Goal: Transaction & Acquisition: Purchase product/service

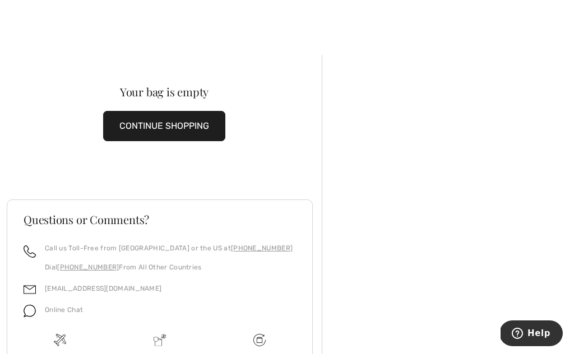
click at [259, 334] on img at bounding box center [259, 340] width 12 height 12
click at [258, 338] on img at bounding box center [259, 340] width 12 height 12
click at [160, 338] on img at bounding box center [160, 340] width 12 height 12
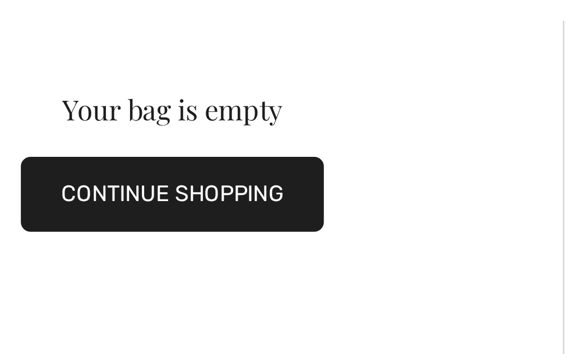
click at [107, 111] on button "CONTINUE SHOPPING" at bounding box center [164, 126] width 122 height 30
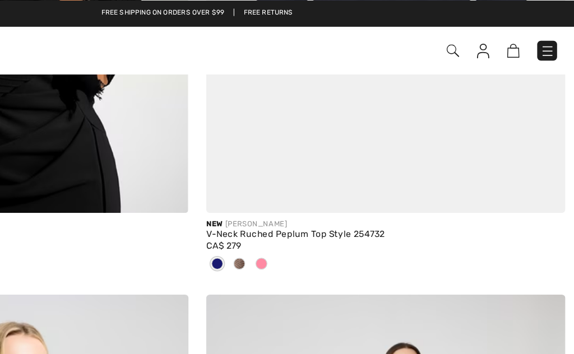
scroll to position [1317, 0]
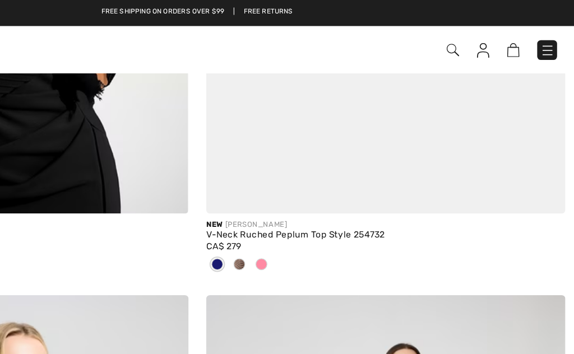
click at [500, 39] on img at bounding box center [505, 38] width 10 height 11
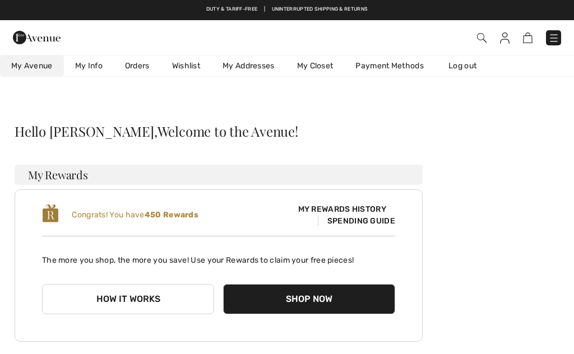
checkbox input "true"
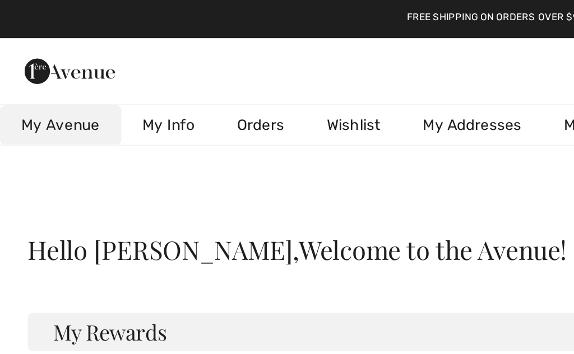
click at [93, 69] on link "My Info" at bounding box center [89, 65] width 50 height 21
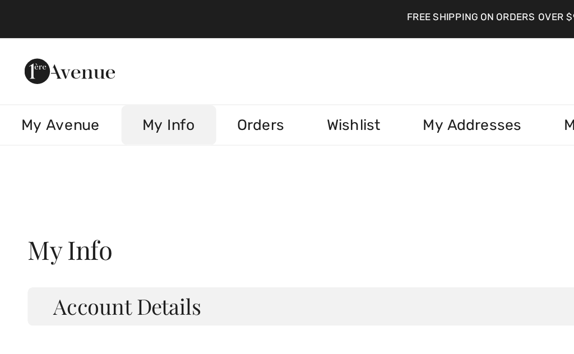
click at [48, 63] on span "My Avenue" at bounding box center [31, 66] width 41 height 12
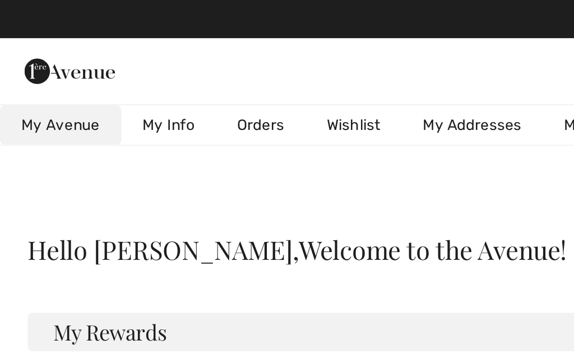
click at [191, 65] on link "Wishlist" at bounding box center [186, 65] width 50 height 21
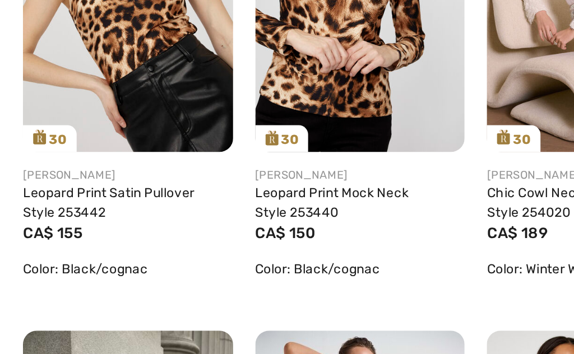
scroll to position [211, 0]
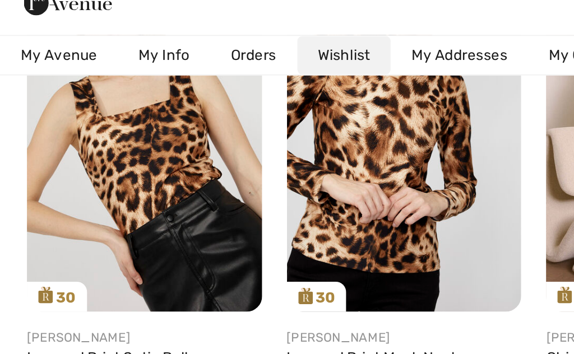
click at [103, 106] on img at bounding box center [78, 109] width 127 height 191
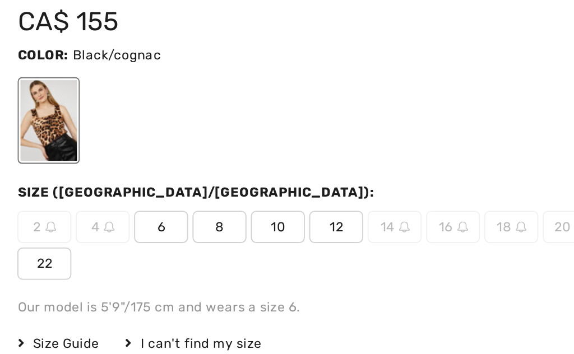
click at [349, 210] on span "10" at bounding box center [363, 218] width 28 height 17
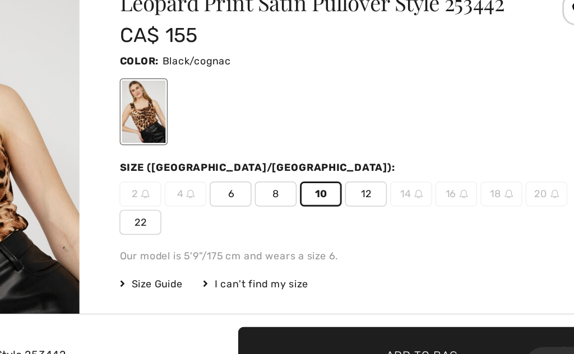
scroll to position [2, 0]
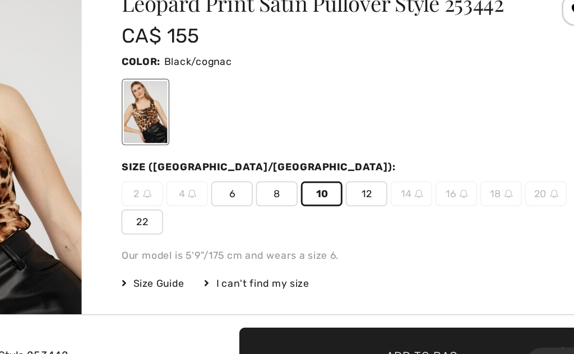
click at [406, 321] on span "Add to Bag" at bounding box center [430, 327] width 48 height 12
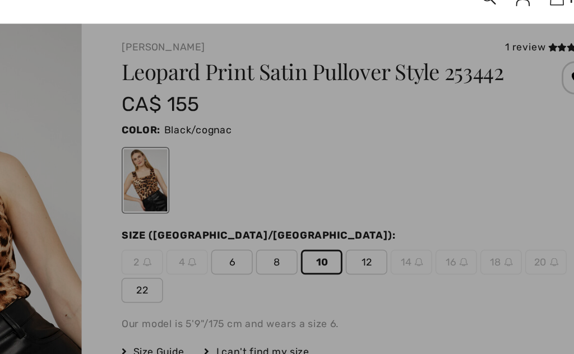
scroll to position [0, 0]
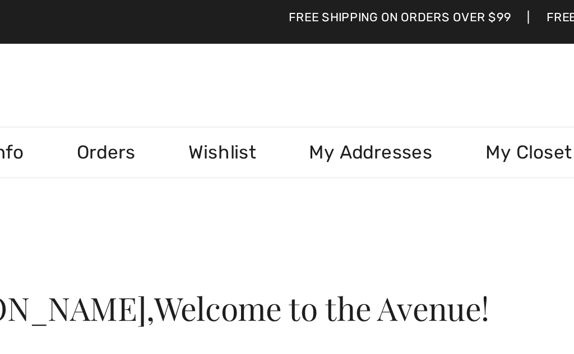
click at [161, 59] on link "Wishlist" at bounding box center [186, 65] width 50 height 21
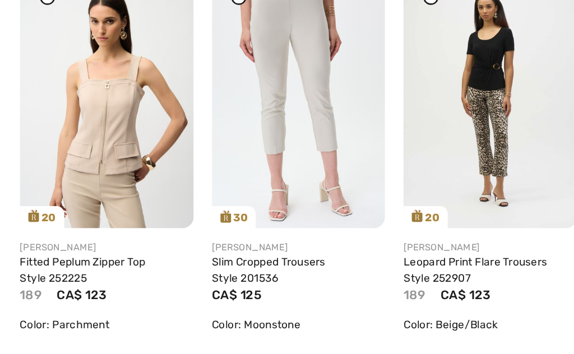
scroll to position [786, 0]
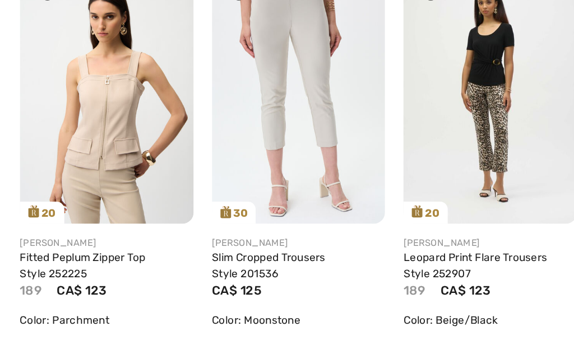
click at [363, 96] on img at bounding box center [358, 132] width 127 height 190
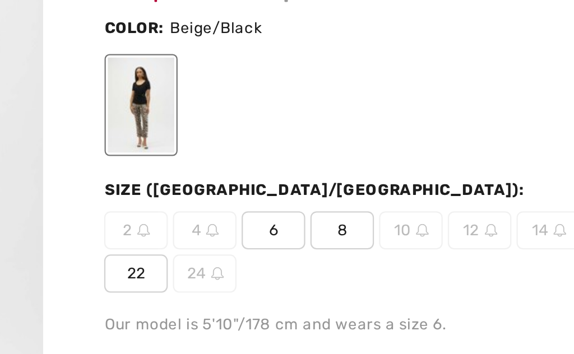
click at [318, 216] on span "8" at bounding box center [332, 224] width 28 height 17
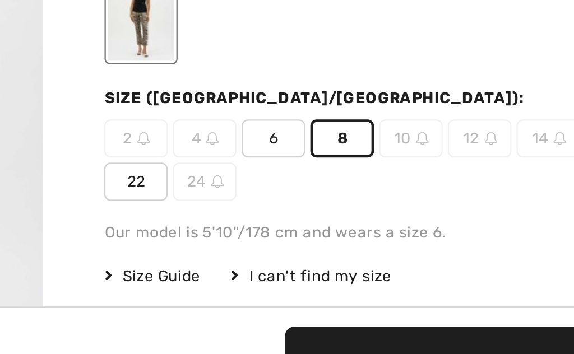
click at [228, 280] on span "Size Guide" at bounding box center [249, 285] width 42 height 10
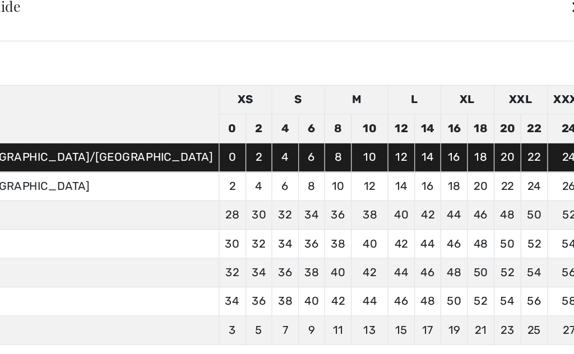
scroll to position [3, 0]
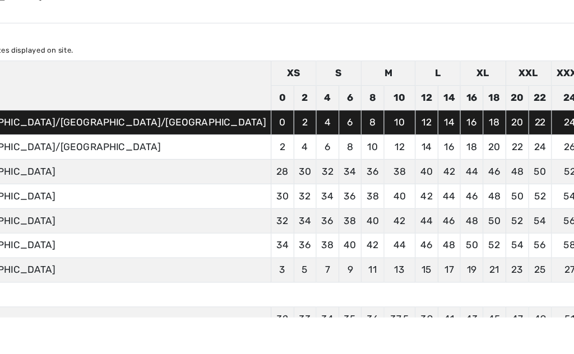
click at [512, 22] on div at bounding box center [287, 177] width 574 height 354
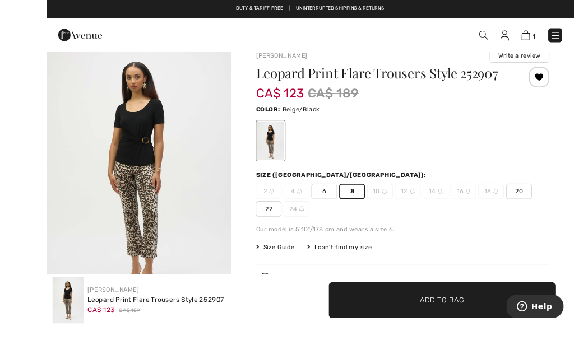
scroll to position [7, 0]
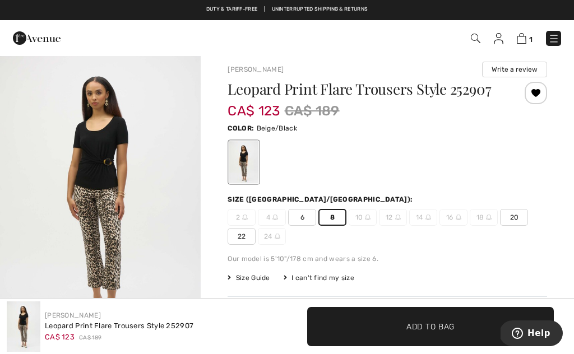
click at [435, 332] on span "Add to Bag" at bounding box center [430, 327] width 48 height 12
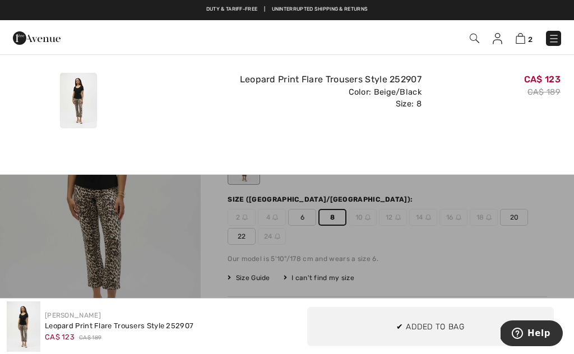
scroll to position [0, 0]
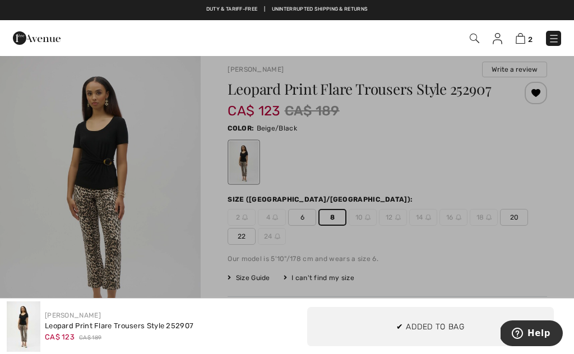
click at [168, 321] on div at bounding box center [287, 177] width 574 height 354
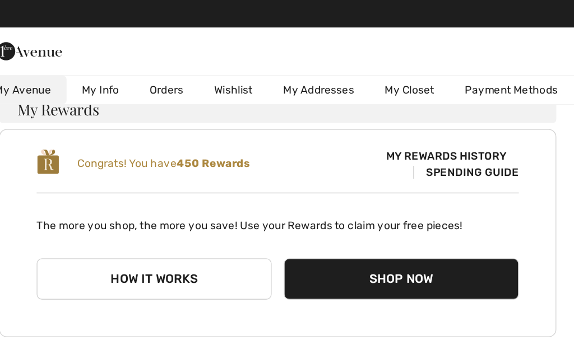
click at [180, 65] on link "Wishlist" at bounding box center [186, 65] width 50 height 21
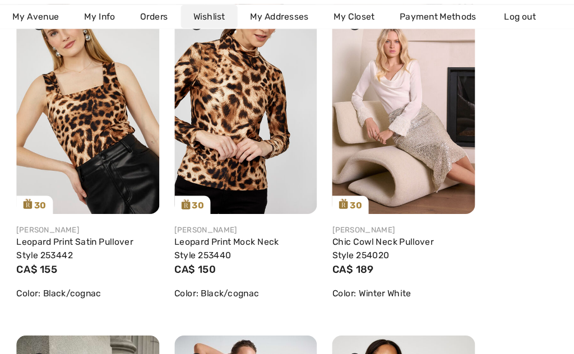
scroll to position [225, 0]
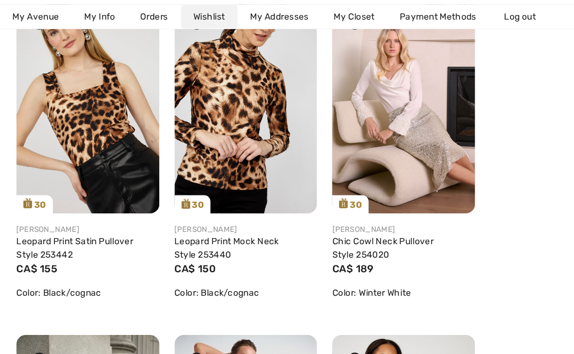
click at [225, 213] on link "Leopard Print Mock Neck Style 253440" at bounding box center [201, 221] width 93 height 21
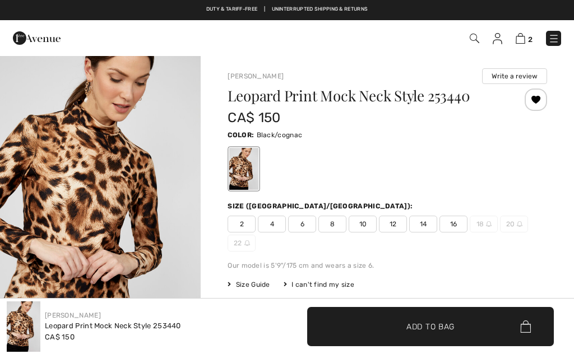
checkbox input "true"
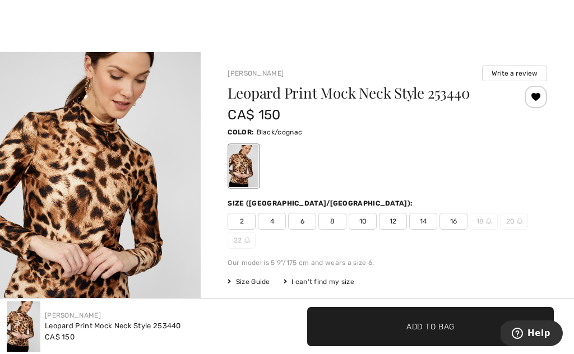
scroll to position [24, 0]
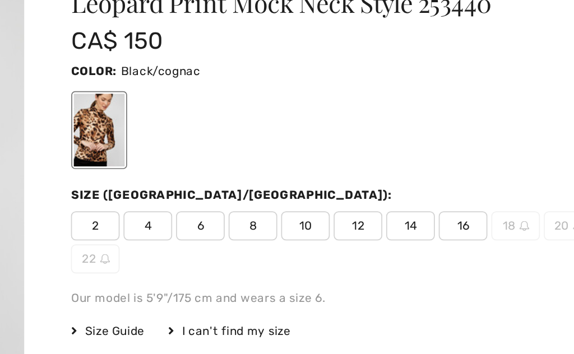
click at [349, 192] on span "10" at bounding box center [363, 200] width 28 height 17
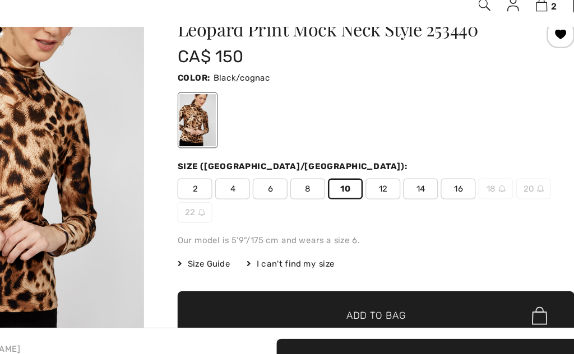
scroll to position [40, 0]
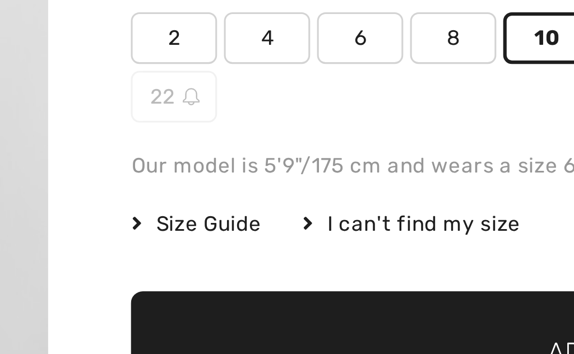
click at [228, 239] on span "Size Guide" at bounding box center [249, 244] width 42 height 10
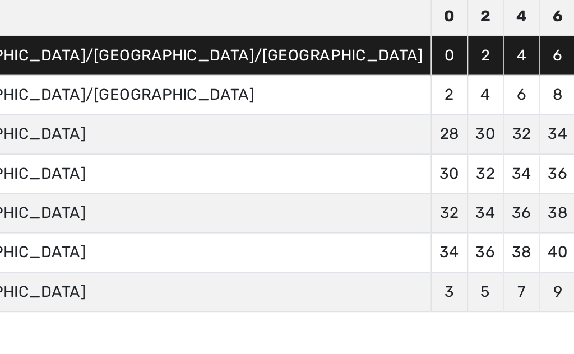
scroll to position [0, 0]
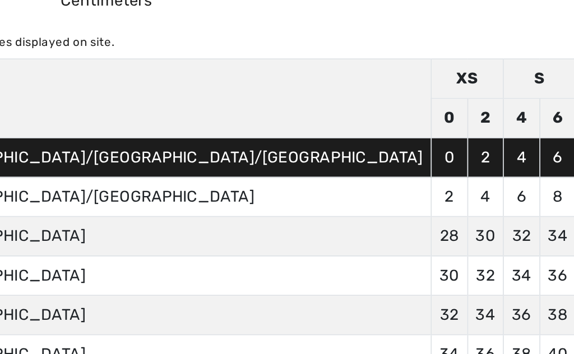
click at [15, 51] on div at bounding box center [287, 177] width 574 height 354
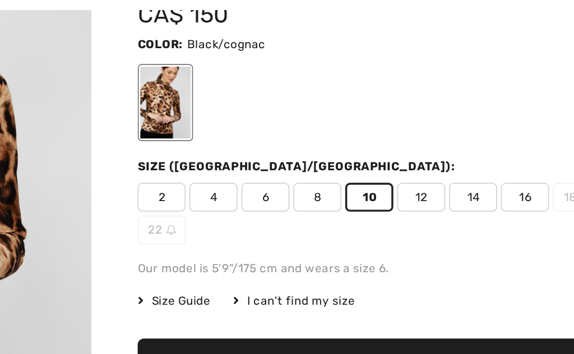
scroll to position [104, 0]
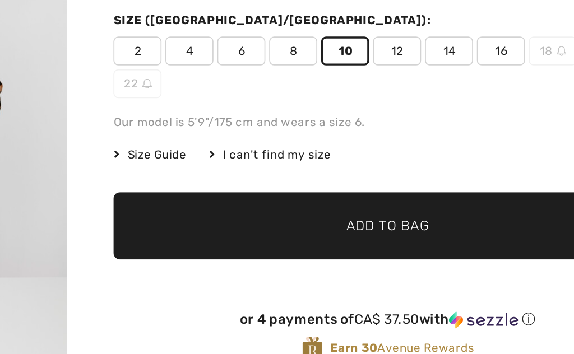
click at [363, 217] on span "Add to Bag" at bounding box center [387, 223] width 48 height 12
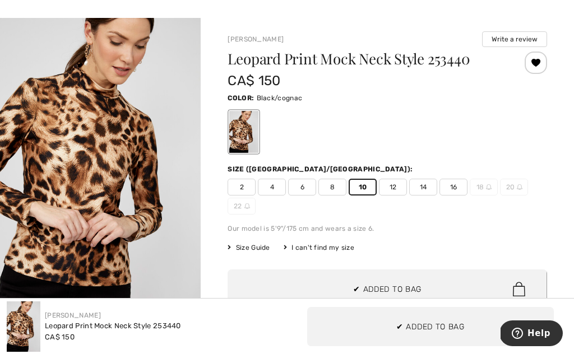
scroll to position [0, 0]
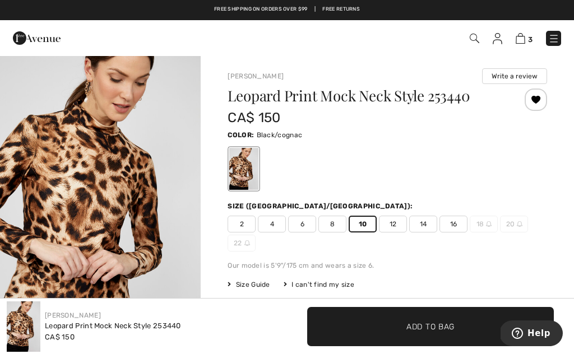
click at [524, 37] on img at bounding box center [521, 38] width 10 height 11
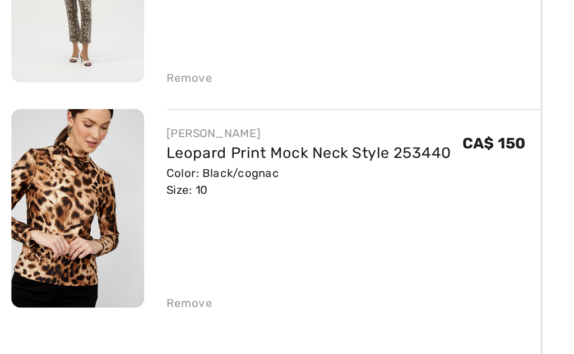
scroll to position [232, 0]
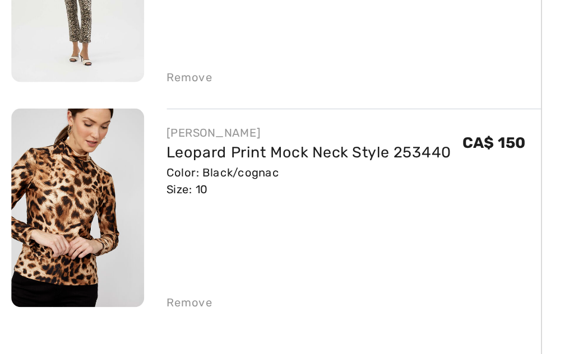
click at [113, 293] on div "Remove" at bounding box center [112, 298] width 27 height 10
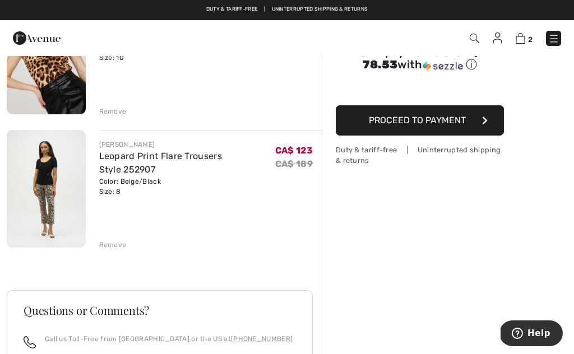
scroll to position [0, 0]
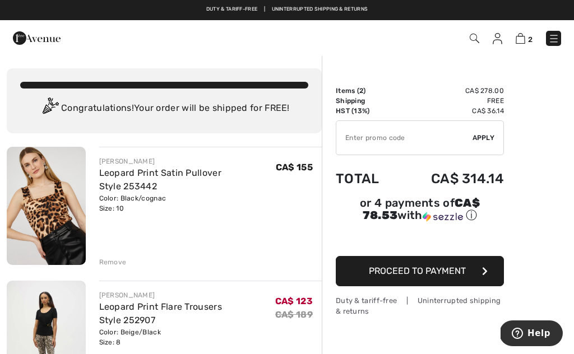
click at [471, 40] on img at bounding box center [475, 39] width 10 height 10
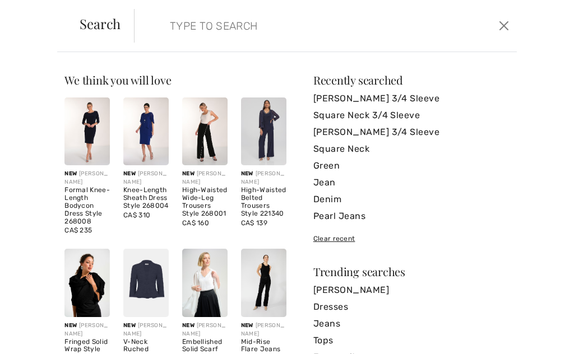
click at [435, 38] on form "Clear" at bounding box center [315, 26] width 362 height 34
click at [505, 24] on button "Close" at bounding box center [504, 26] width 16 height 18
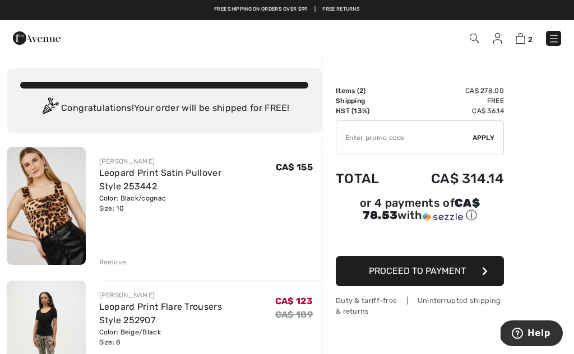
click at [510, 39] on span "2" at bounding box center [404, 38] width 313 height 15
click at [501, 33] on img at bounding box center [498, 38] width 10 height 11
click at [501, 37] on img at bounding box center [498, 38] width 10 height 11
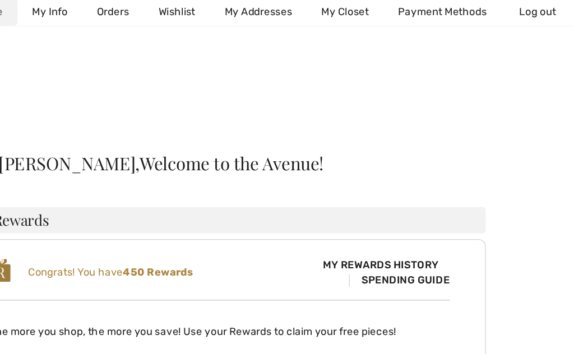
click at [161, 10] on link "Wishlist" at bounding box center [186, 15] width 50 height 21
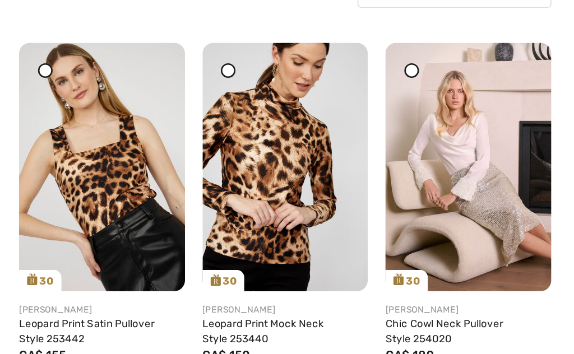
scroll to position [143, 0]
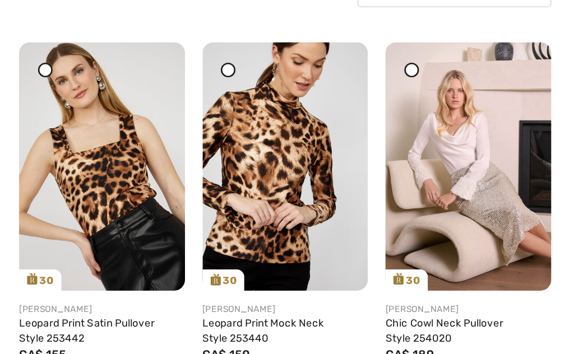
click at [217, 293] on link "Leopard Print Mock Neck Style 253440" at bounding box center [201, 303] width 93 height 21
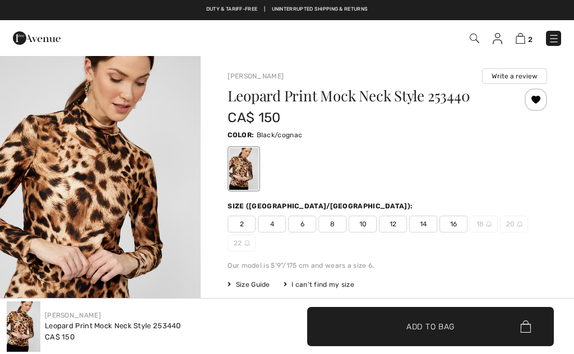
checkbox input "true"
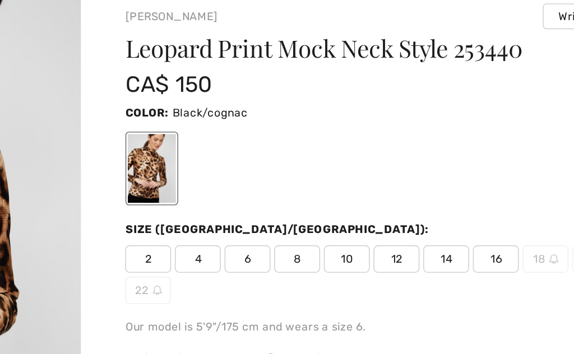
click at [349, 216] on span "10" at bounding box center [363, 224] width 28 height 17
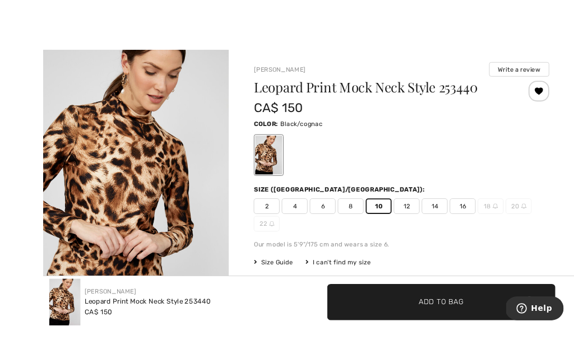
scroll to position [17, 0]
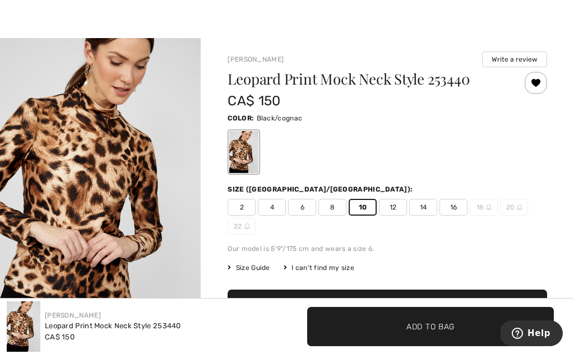
click at [384, 307] on span "Add to Bag" at bounding box center [387, 310] width 48 height 12
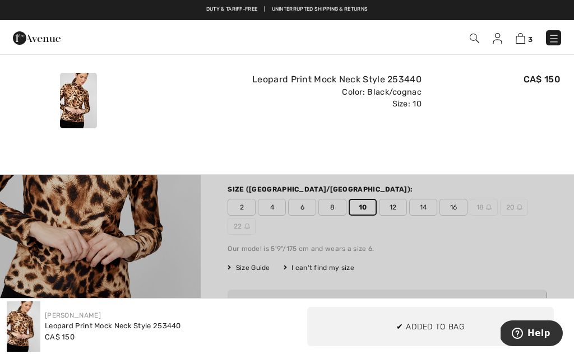
scroll to position [0, 0]
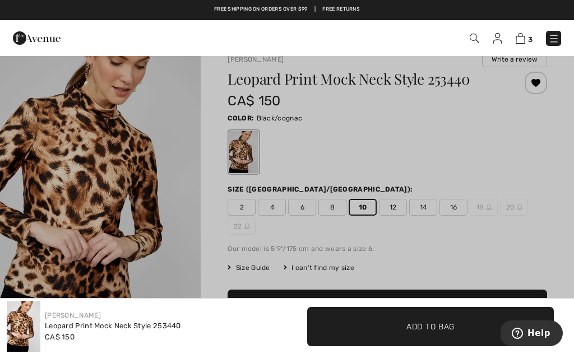
click at [524, 38] on img at bounding box center [521, 38] width 10 height 11
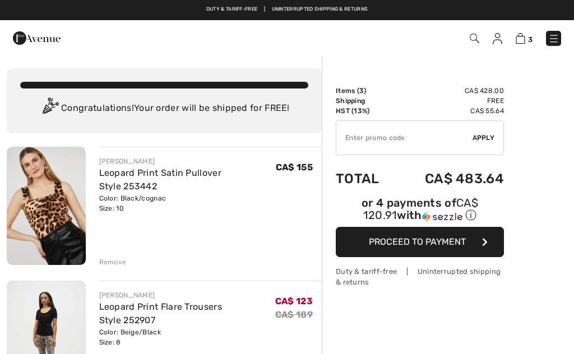
checkbox input "true"
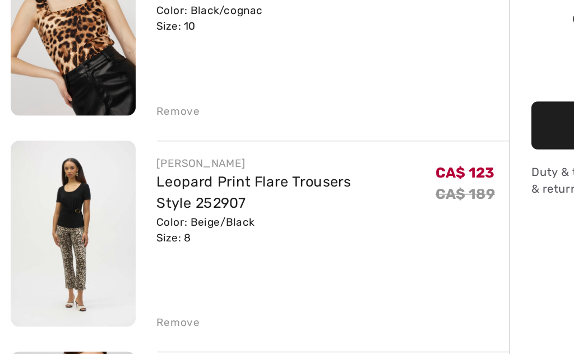
scroll to position [89, 0]
click at [124, 212] on link "Leopard Print Flare Trousers Style 252907" at bounding box center [160, 224] width 123 height 24
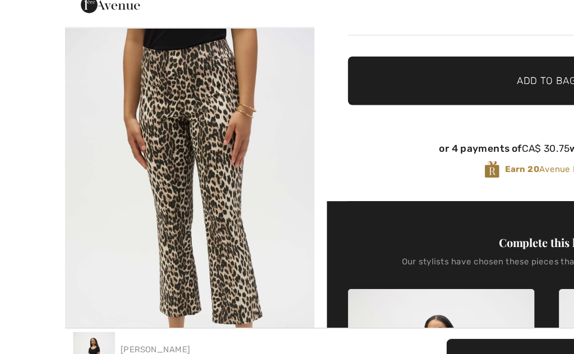
scroll to position [287, 0]
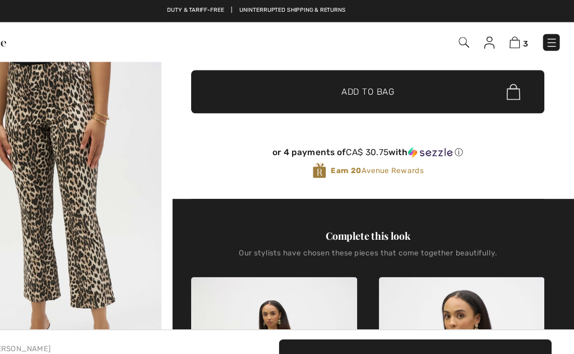
click at [516, 38] on img at bounding box center [521, 38] width 10 height 11
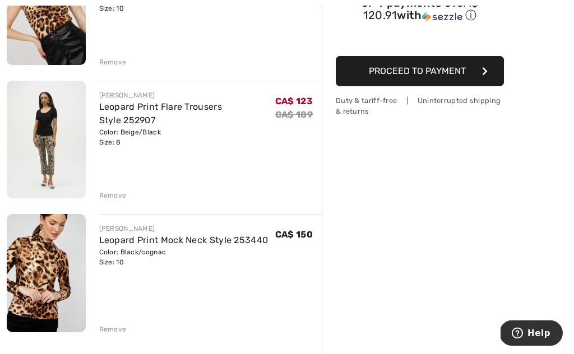
scroll to position [200, 0]
click at [114, 188] on div "[PERSON_NAME] Leopard Print Flare Trousers Style 252907 Color: Beige/Black Size…" at bounding box center [210, 141] width 223 height 120
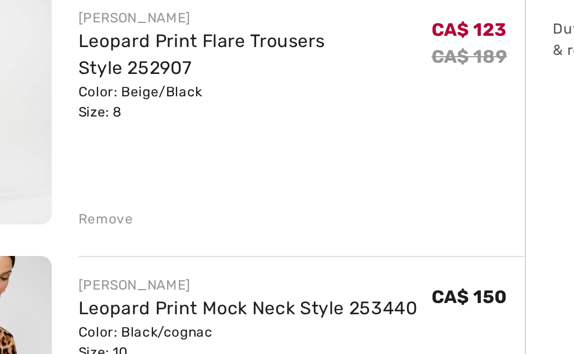
click at [99, 175] on div "Remove" at bounding box center [112, 180] width 27 height 10
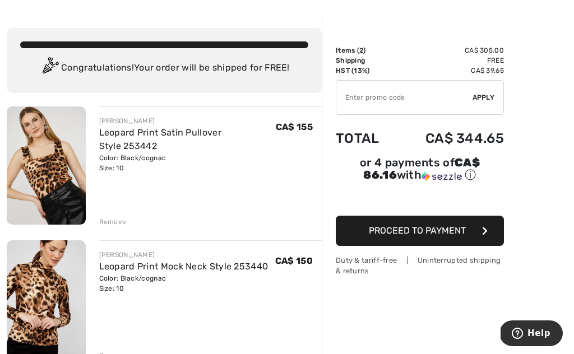
scroll to position [44, 0]
